Goal: Information Seeking & Learning: Learn about a topic

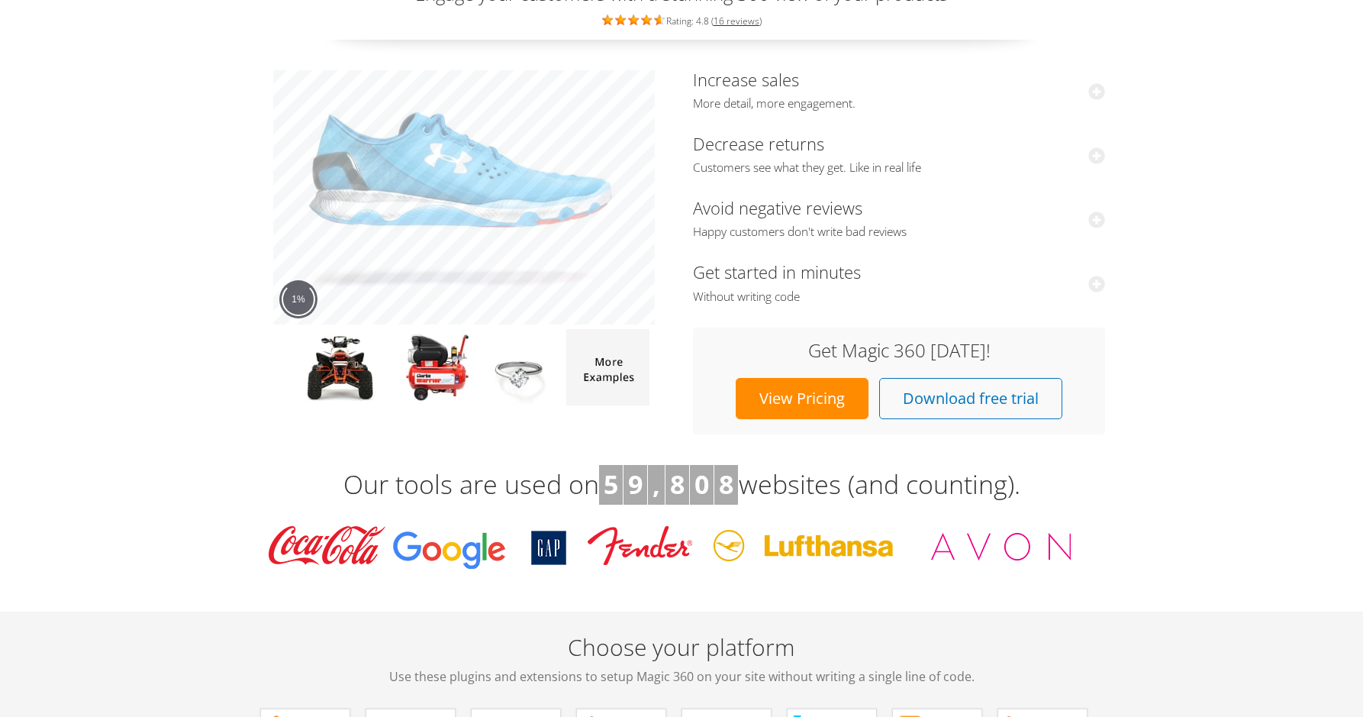
scroll to position [40, 0]
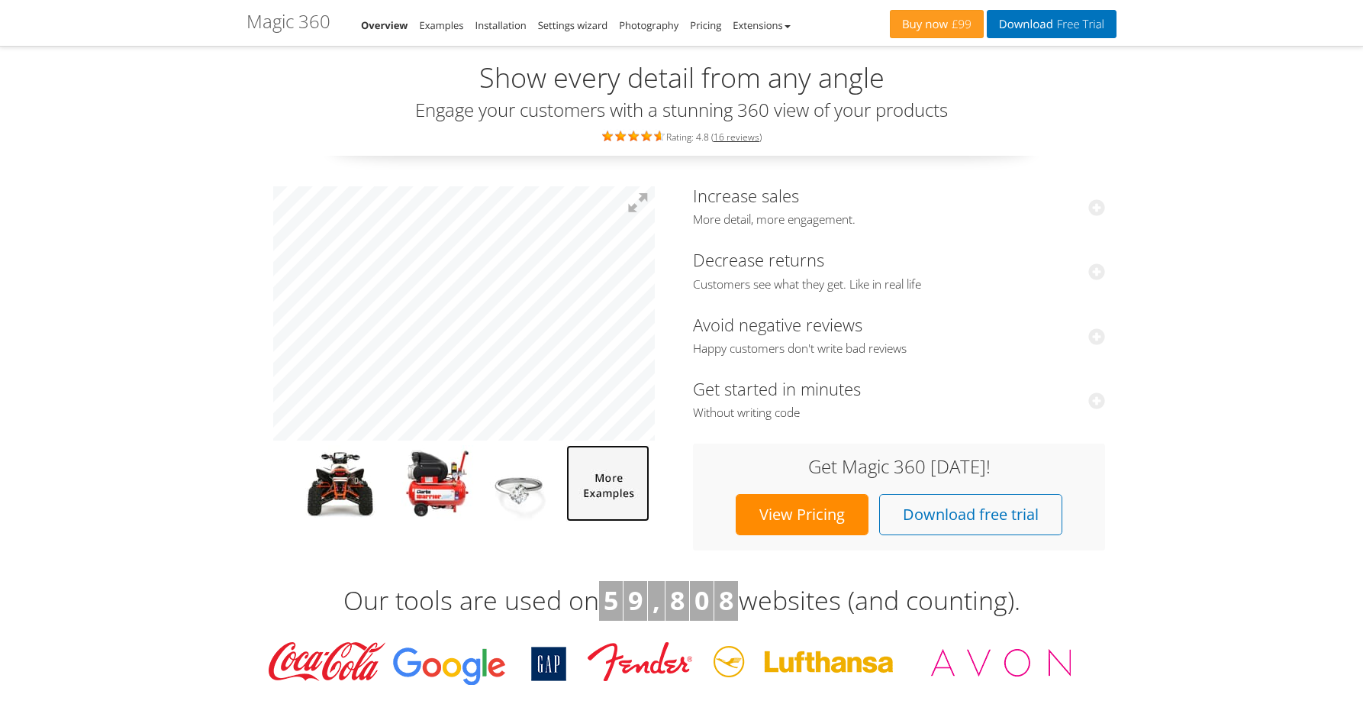
click at [605, 502] on img at bounding box center [607, 483] width 83 height 76
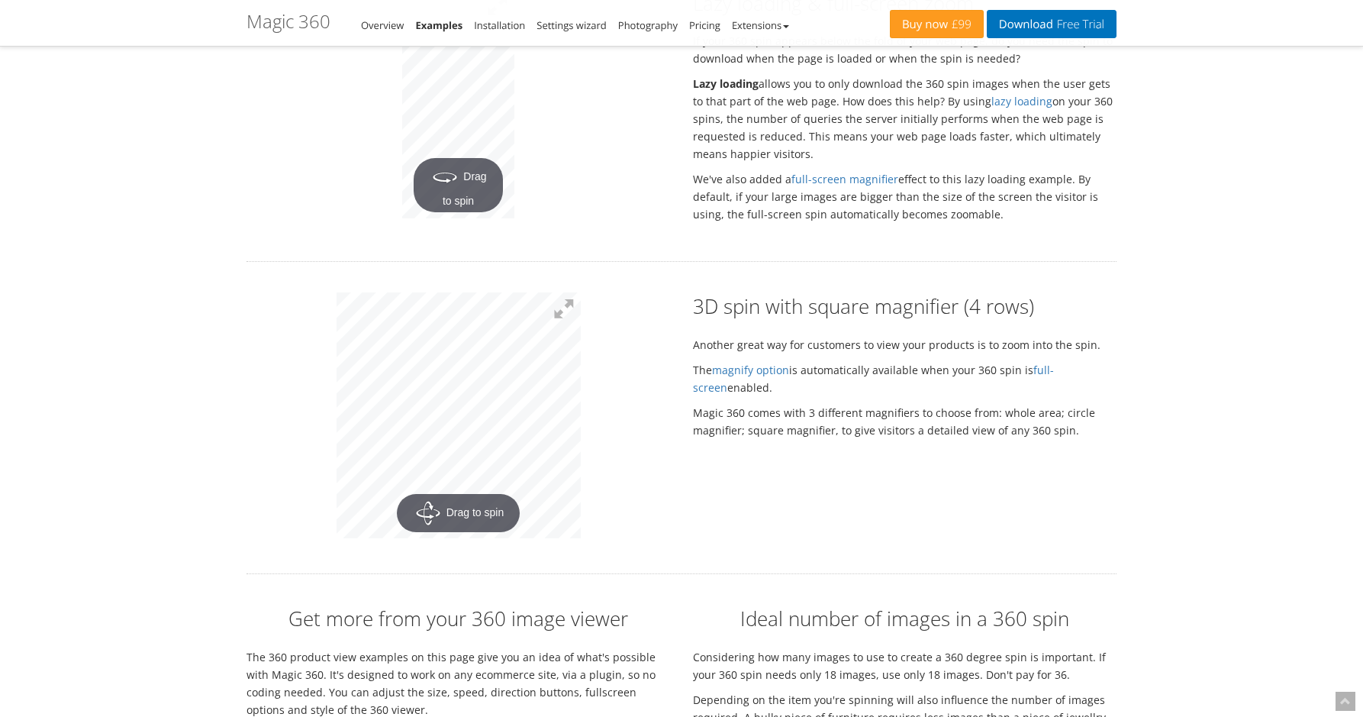
scroll to position [2735, 0]
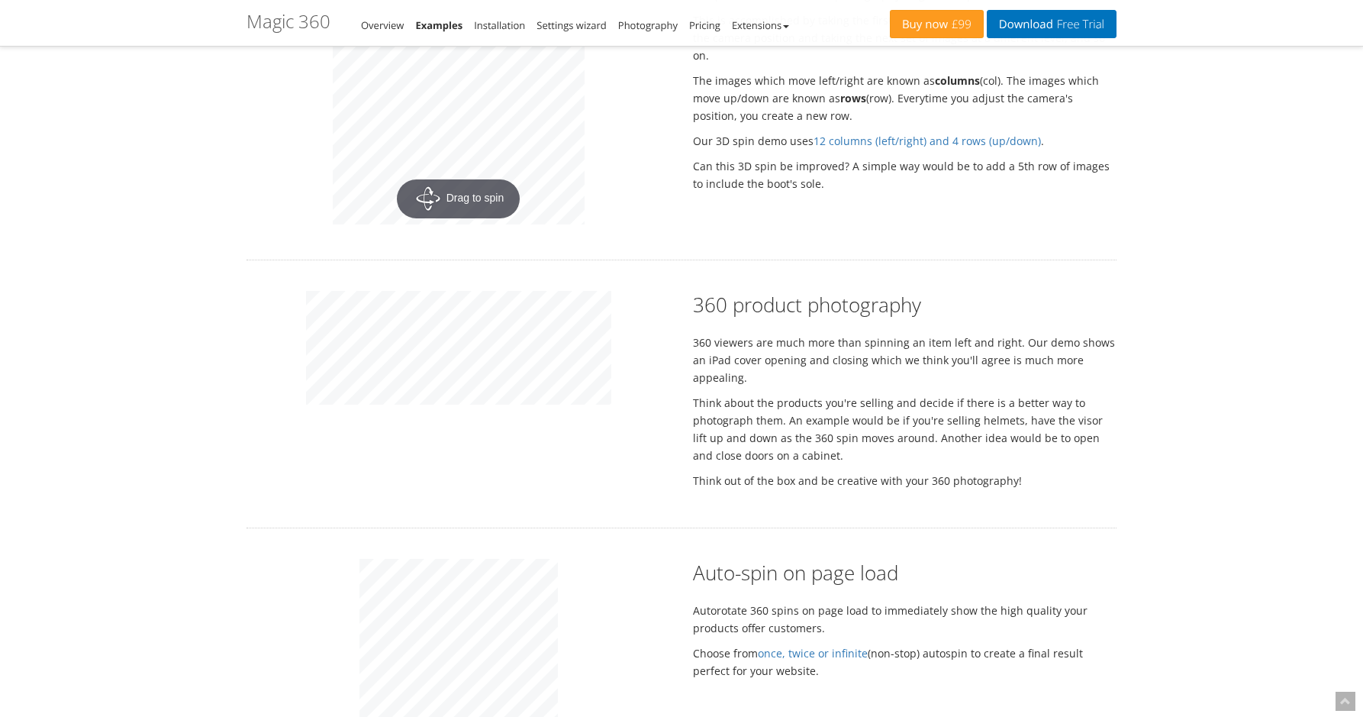
scroll to position [1967, 0]
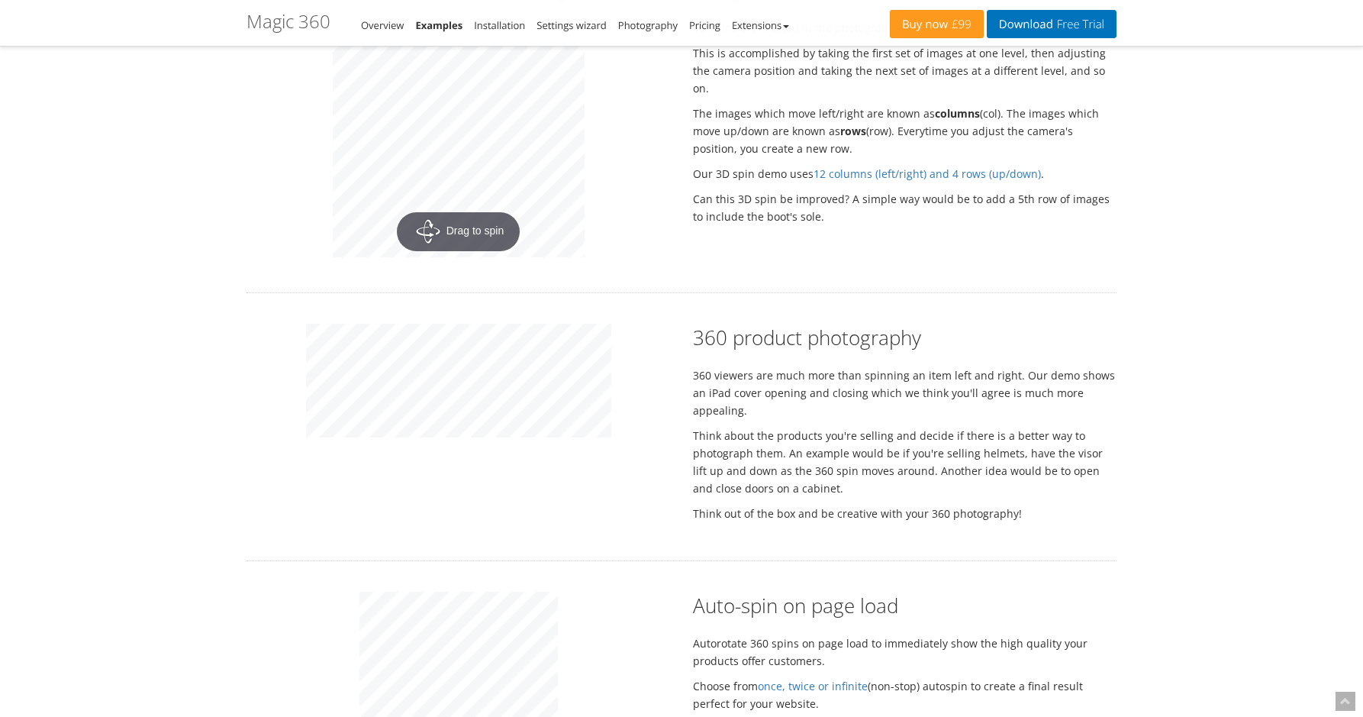
click at [162, 382] on div "Magic Zoom Plus Magic Zoom Magic Scroll Magic 360 Magic Slideshow Magic Thumb C…" at bounding box center [681, 85] width 1363 height 4104
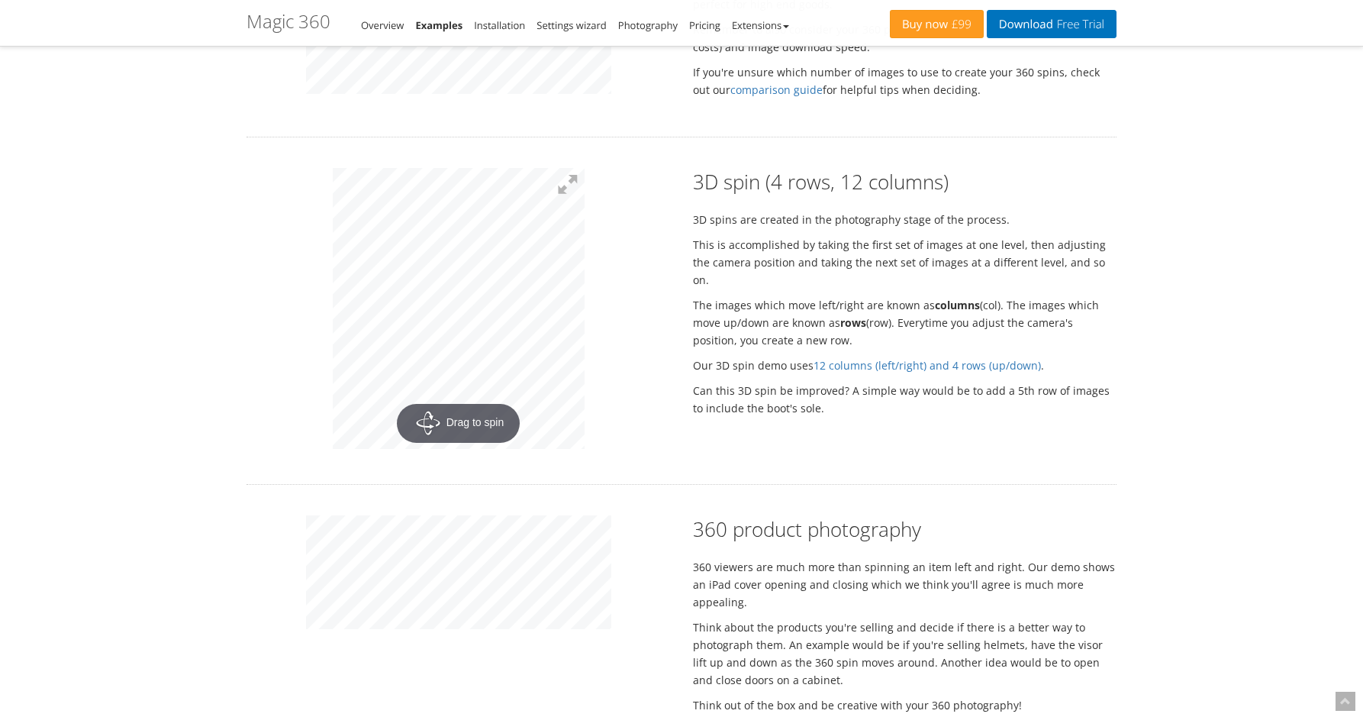
scroll to position [1775, 0]
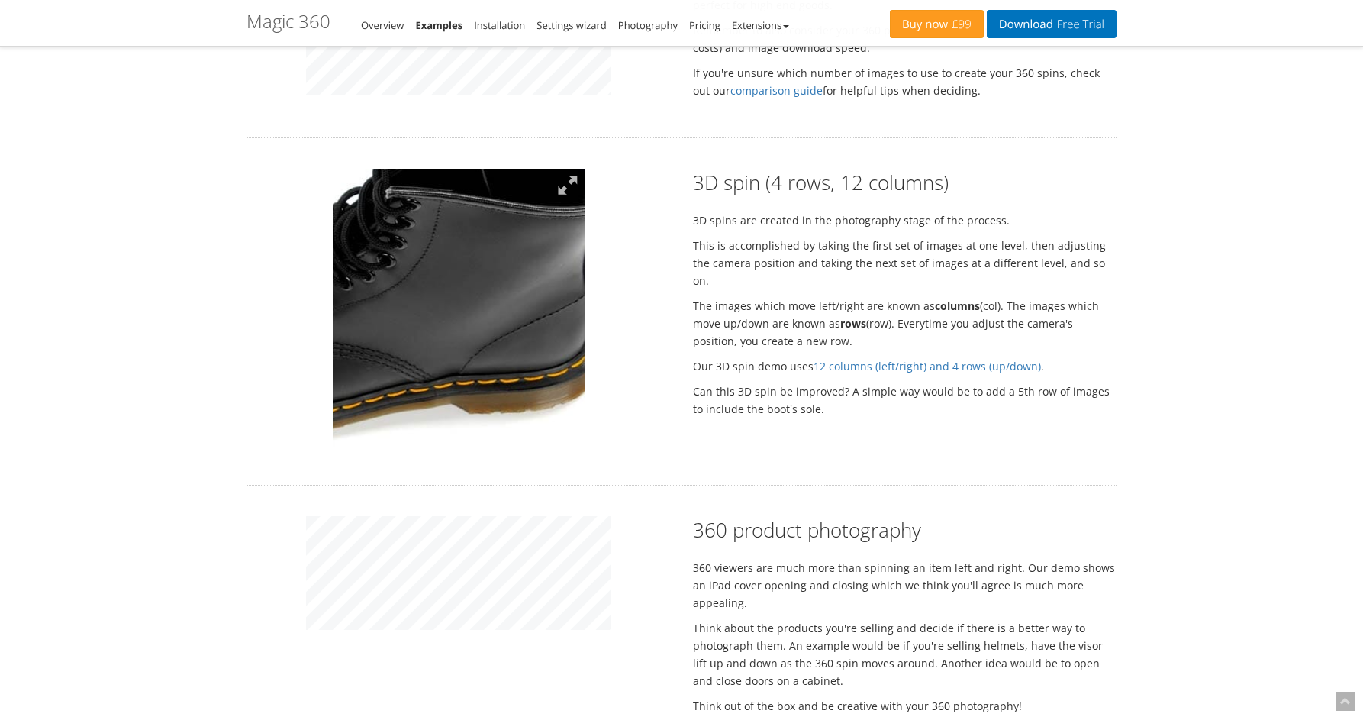
click at [495, 327] on img at bounding box center [352, 279] width 610 height 681
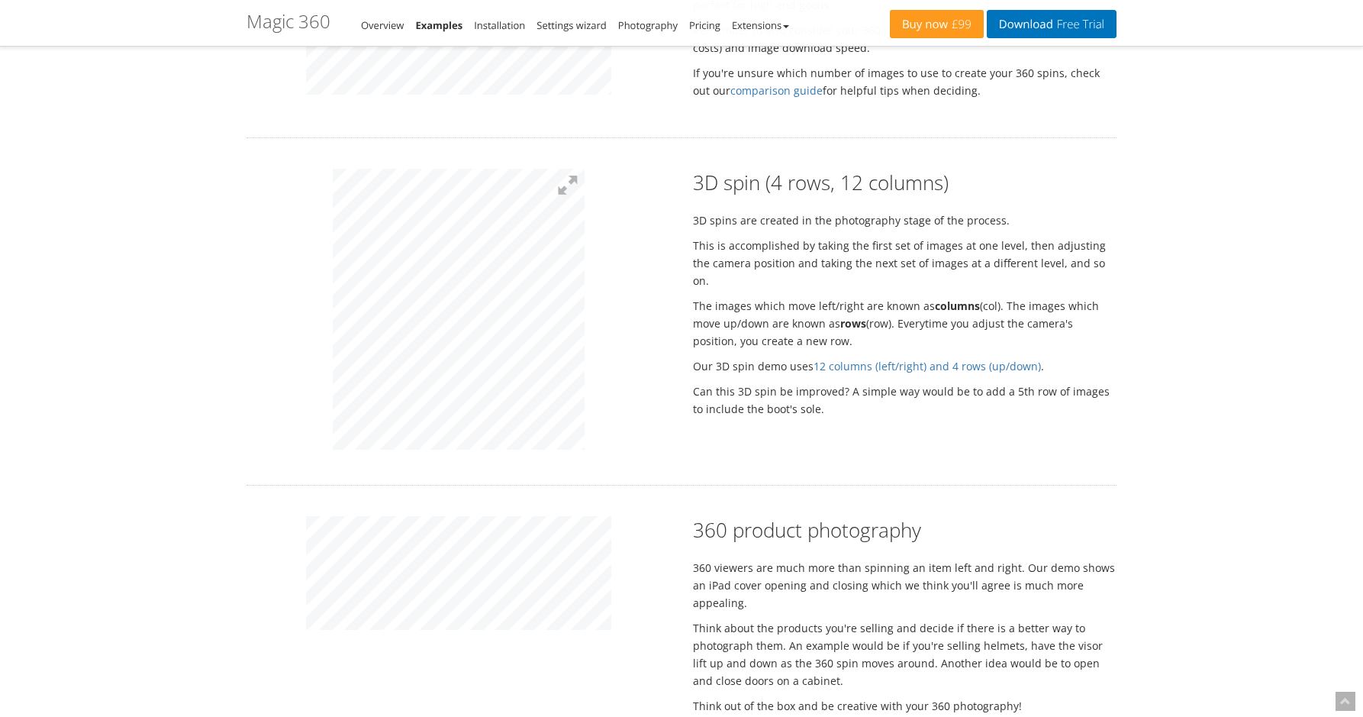
click at [768, 253] on div "3D spin (4 rows, 12 columns) 3D spins are created in the photography stage of t…" at bounding box center [681, 311] width 893 height 285
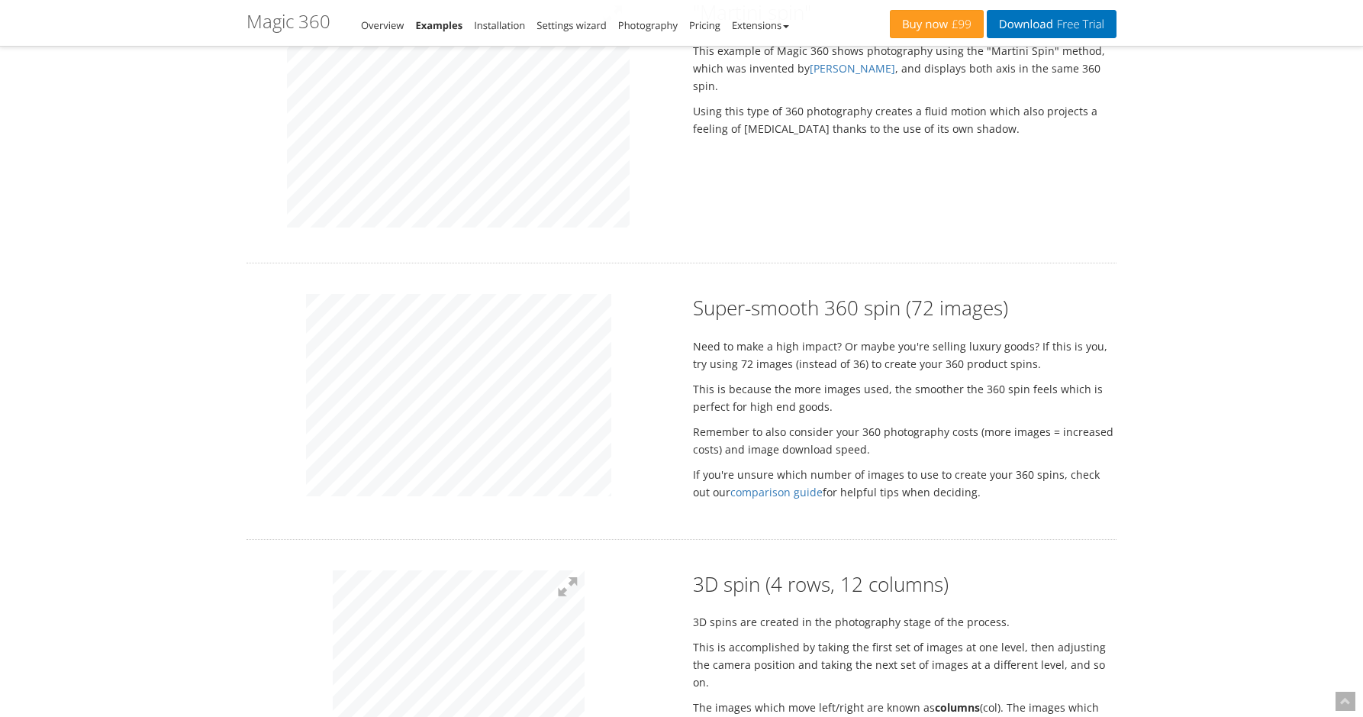
scroll to position [1351, 0]
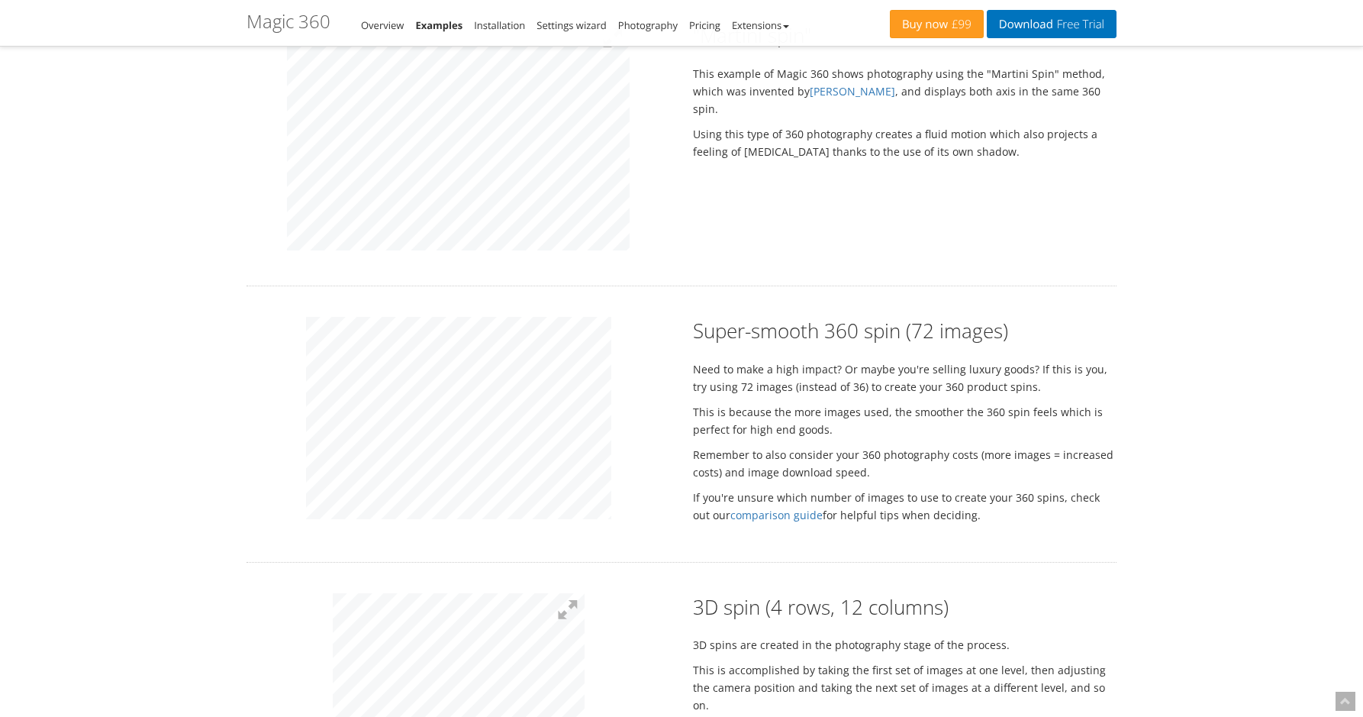
click at [839, 369] on div "Super-smooth 360 spin (72 images) Need to make a high impact? Or maybe you're s…" at bounding box center [681, 424] width 893 height 214
click at [910, 272] on div "Rotate your products as a 360 spin 10 beautiful examples to spin your products …" at bounding box center [681, 577] width 870 height 3651
click at [783, 388] on div "Super-smooth 360 spin (72 images) Need to make a high impact? Or maybe you're s…" at bounding box center [681, 424] width 893 height 214
click at [807, 367] on div "Super-smooth 360 spin (72 images) Need to make a high impact? Or maybe you're s…" at bounding box center [681, 424] width 893 height 214
click at [504, 294] on div "Rotate your products as a 360 spin 10 beautiful examples to spin your products …" at bounding box center [681, 577] width 870 height 3651
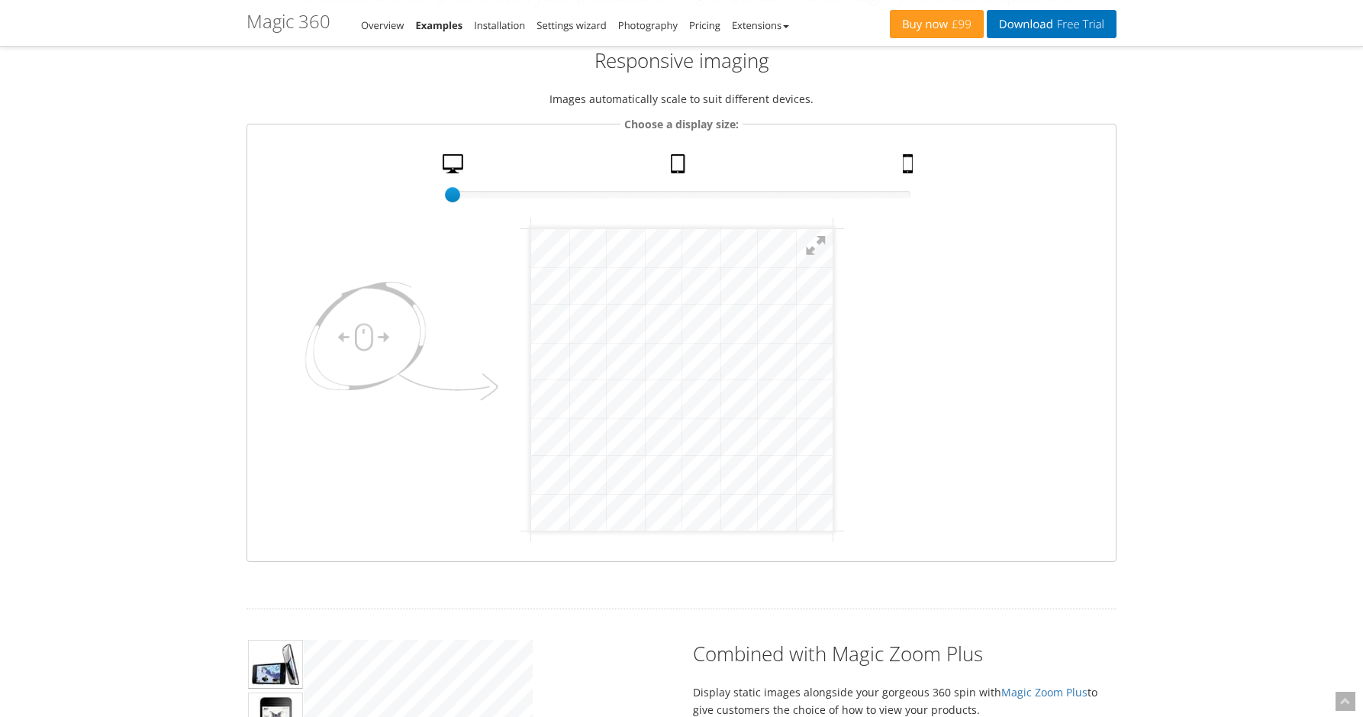
scroll to position [155, 0]
drag, startPoint x: 449, startPoint y: 198, endPoint x: 397, endPoint y: 185, distance: 54.1
click at [397, 186] on fieldset "Choose a display size: 100% size 1 Desktop Tablet Mobile" at bounding box center [681, 339] width 870 height 446
click at [907, 160] on link "Mobile" at bounding box center [910, 168] width 26 height 27
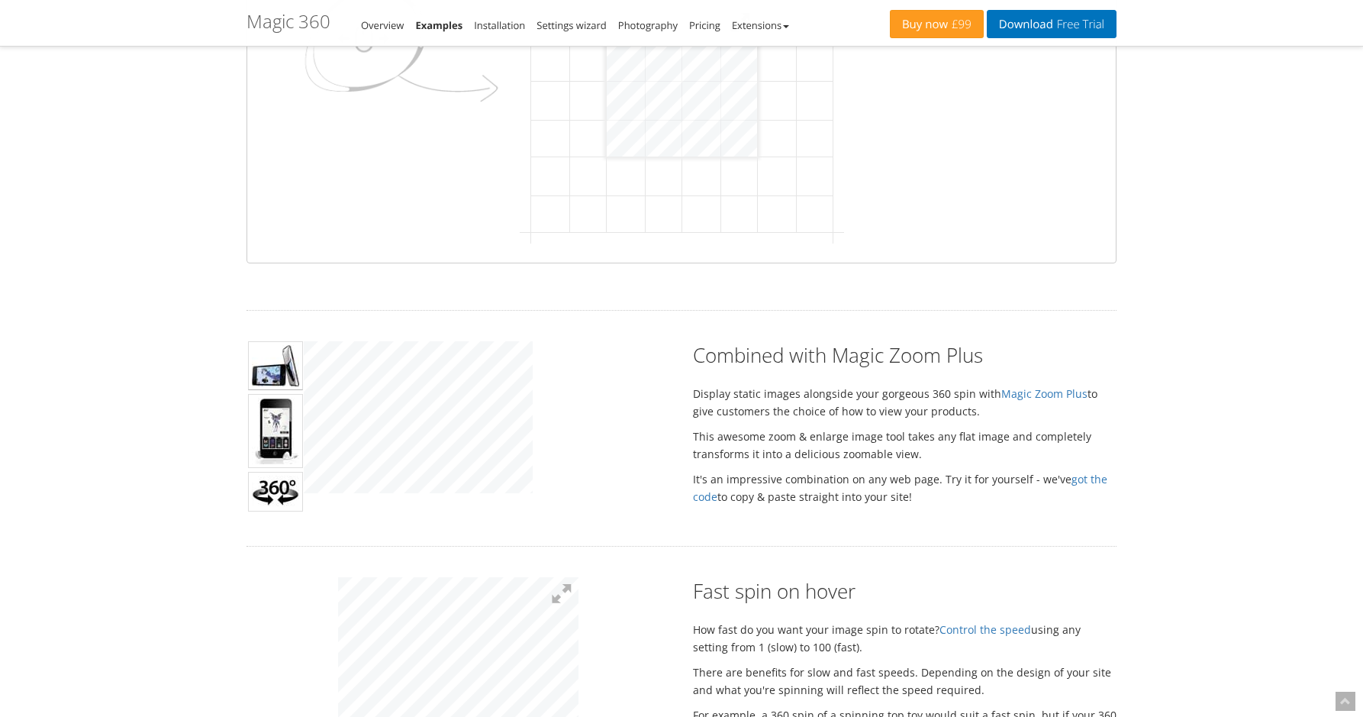
scroll to position [456, 0]
click at [649, 425] on div "Hover to zoom" at bounding box center [487, 417] width 366 height 156
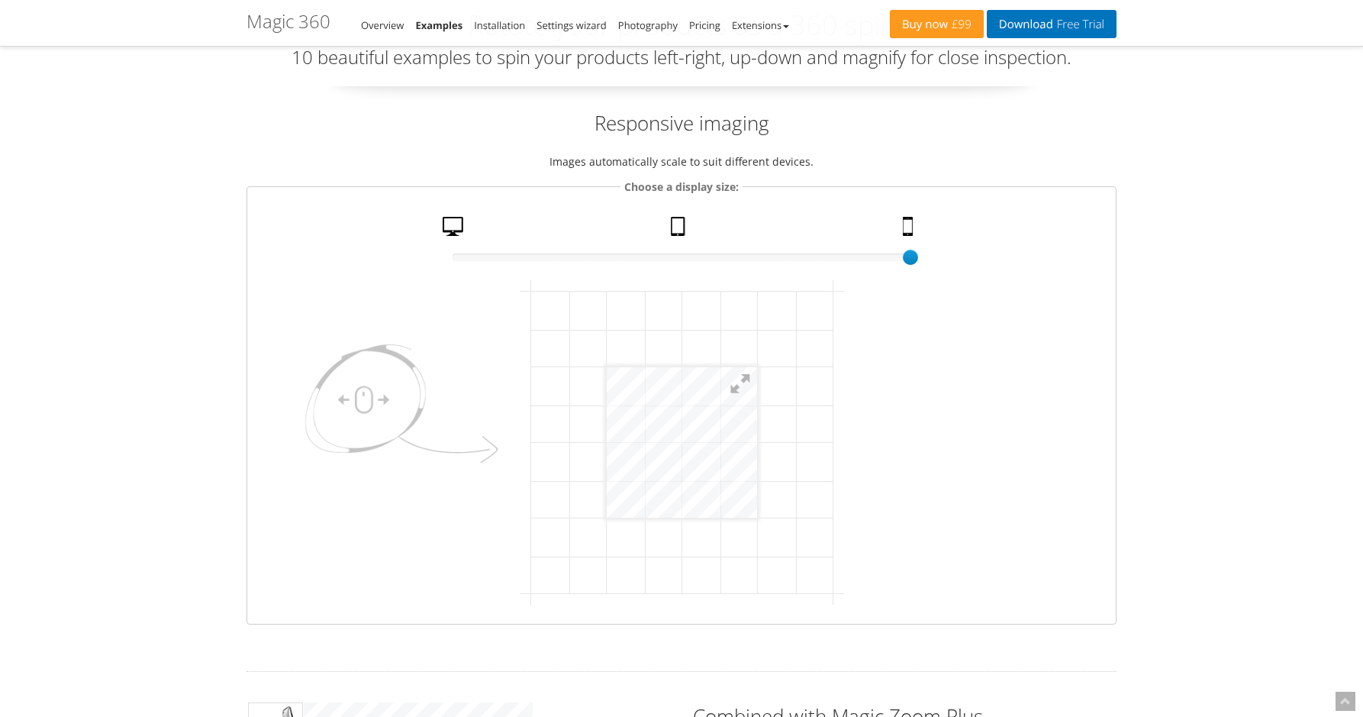
scroll to position [84, 0]
